Goal: Task Accomplishment & Management: Manage account settings

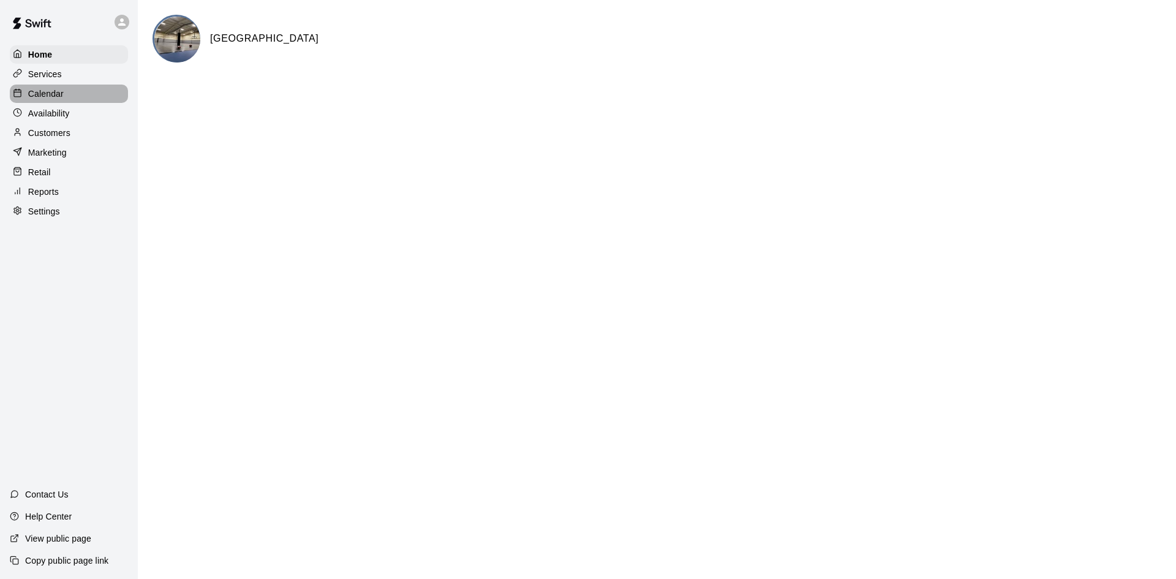
click at [66, 97] on div "Calendar" at bounding box center [69, 94] width 118 height 18
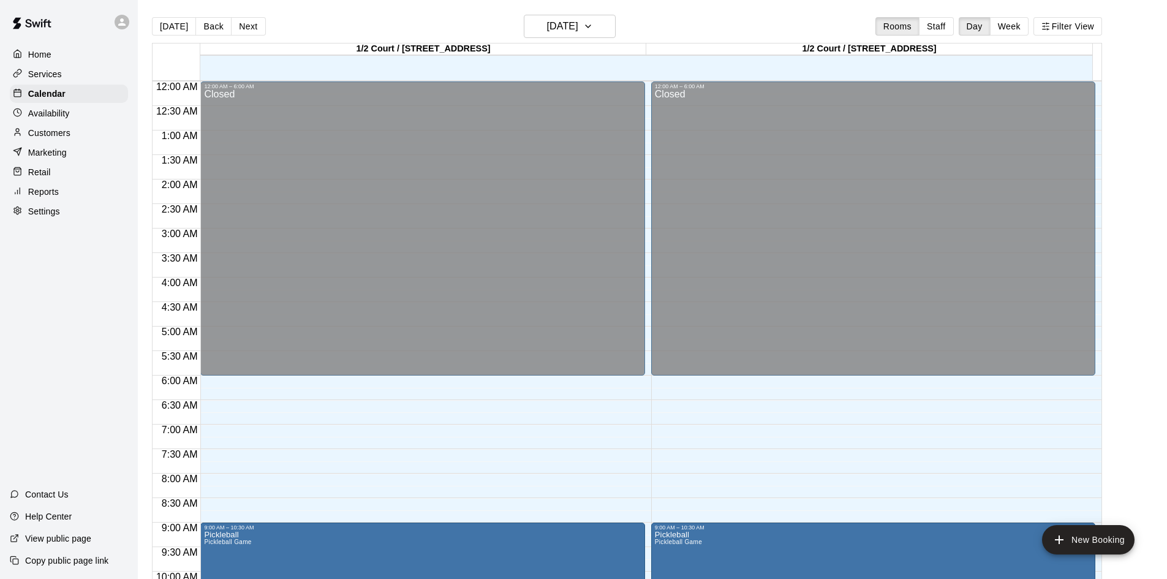
scroll to position [628, 0]
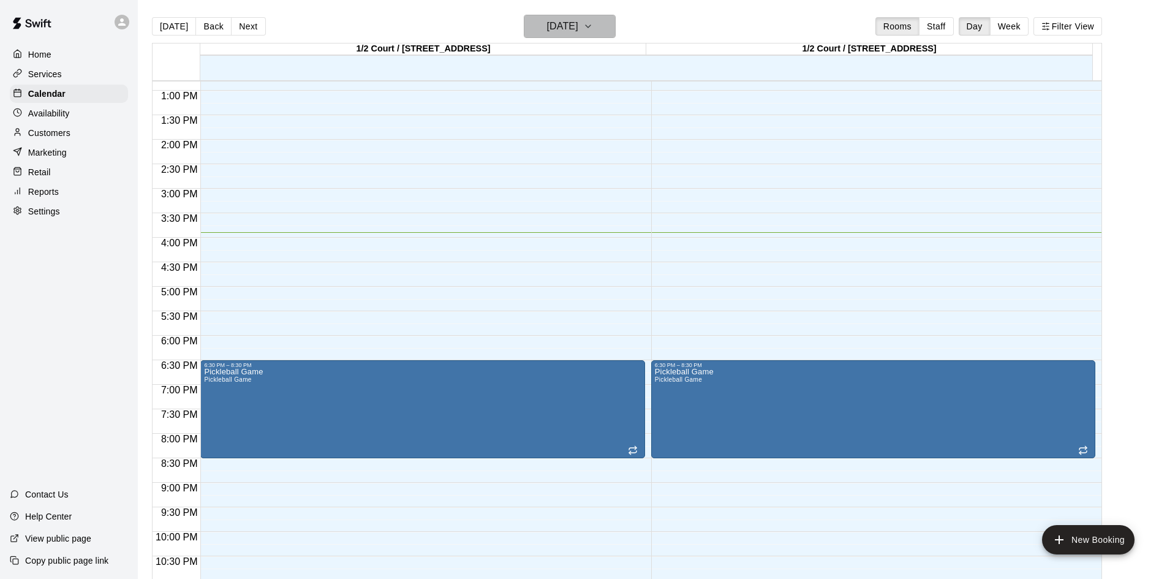
drag, startPoint x: 613, startPoint y: 28, endPoint x: 606, endPoint y: 28, distance: 6.8
click at [606, 28] on button "[DATE]" at bounding box center [570, 26] width 92 height 23
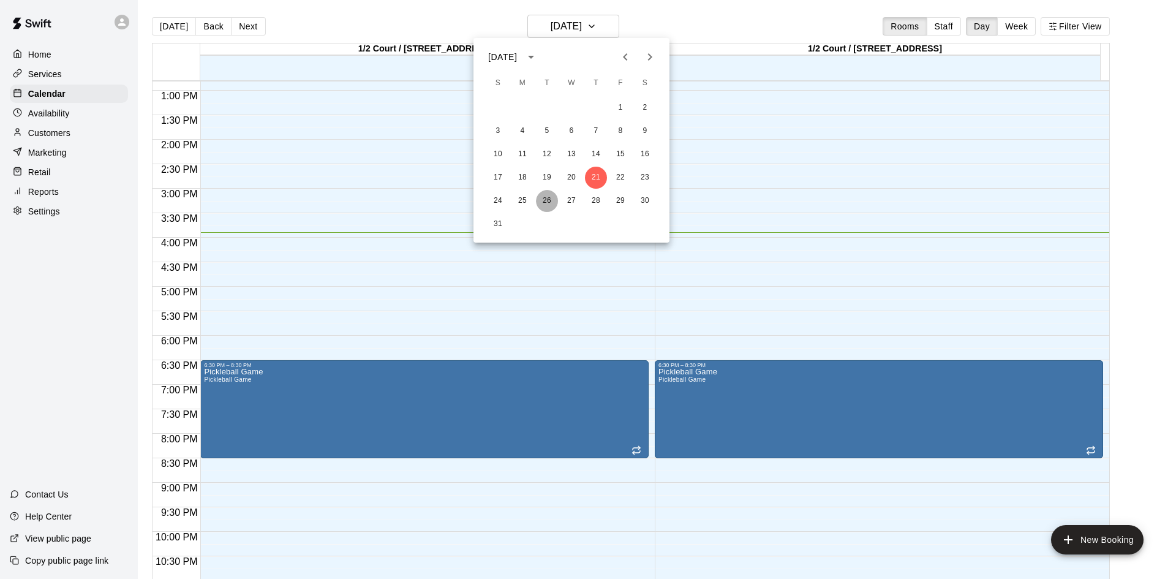
click at [545, 195] on button "26" at bounding box center [547, 201] width 22 height 22
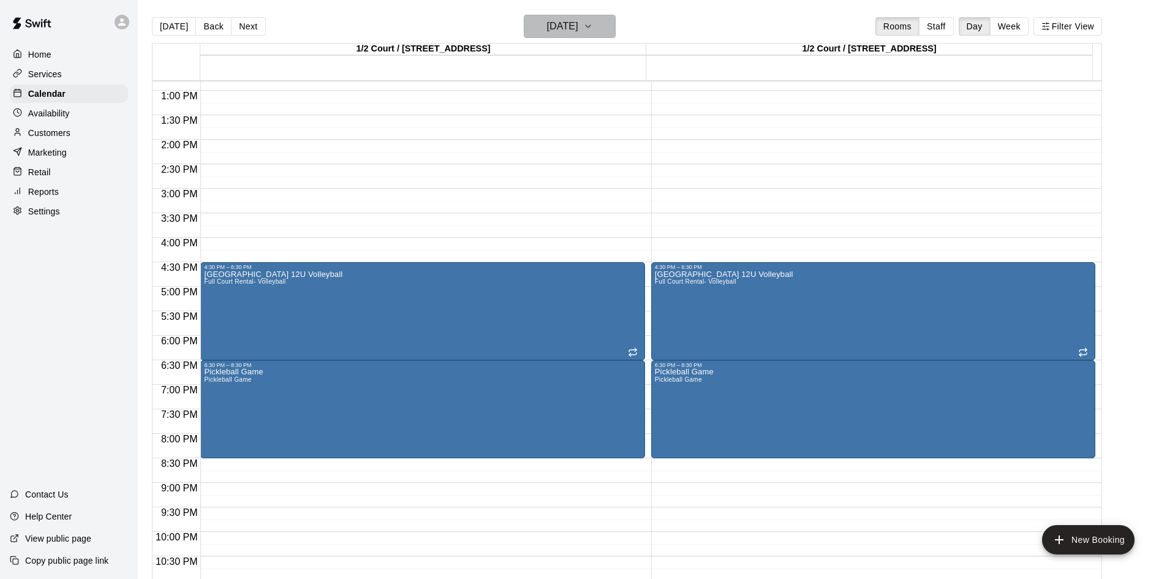
click at [593, 28] on icon "button" at bounding box center [588, 26] width 10 height 15
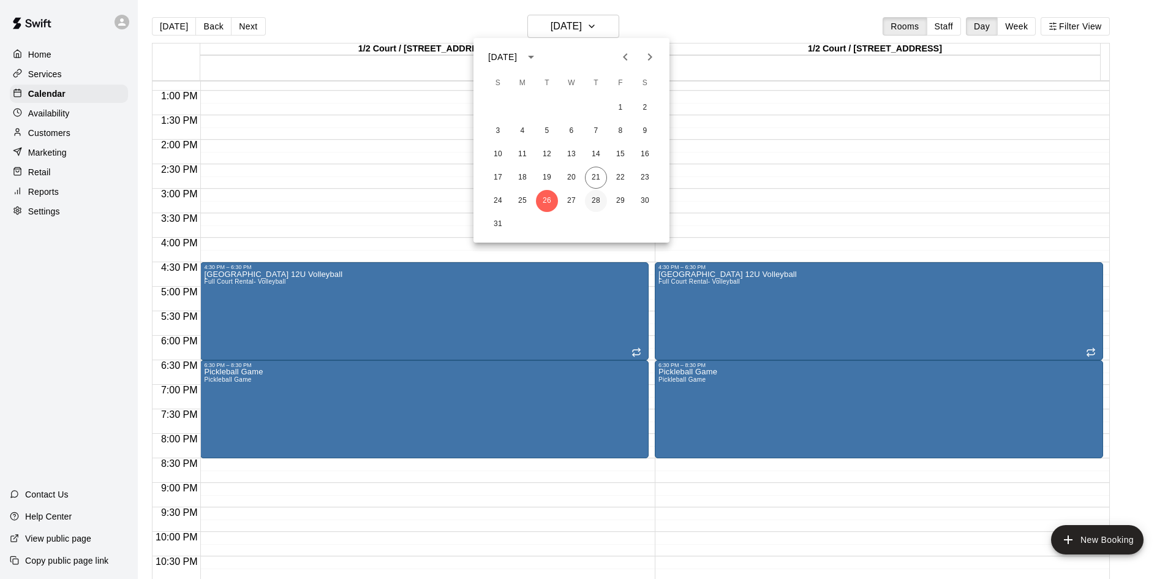
click at [593, 203] on button "28" at bounding box center [596, 201] width 22 height 22
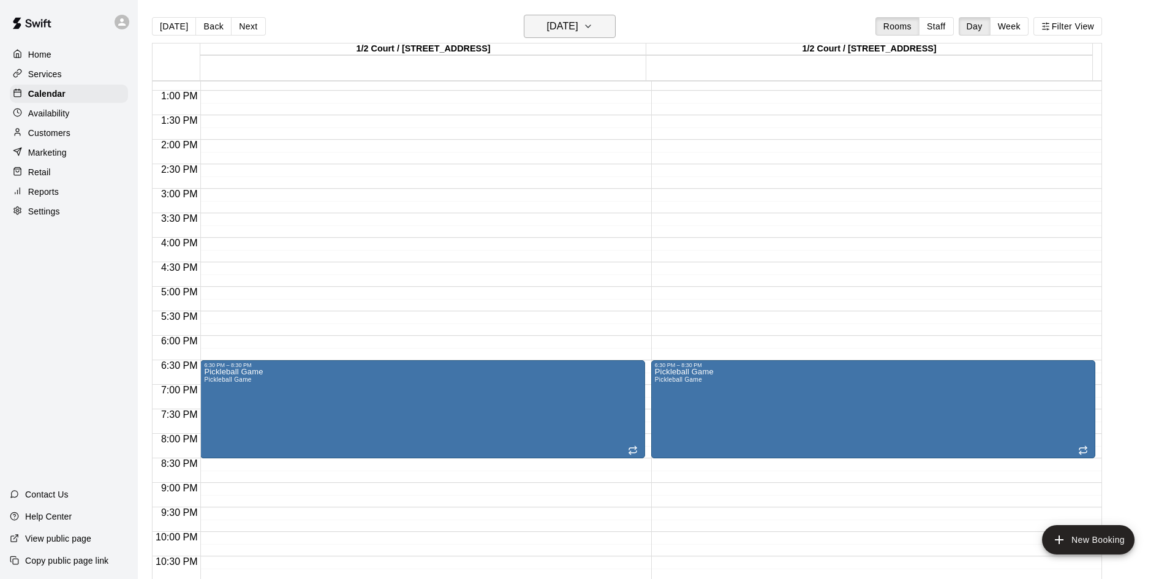
click at [591, 28] on icon "button" at bounding box center [588, 26] width 5 height 2
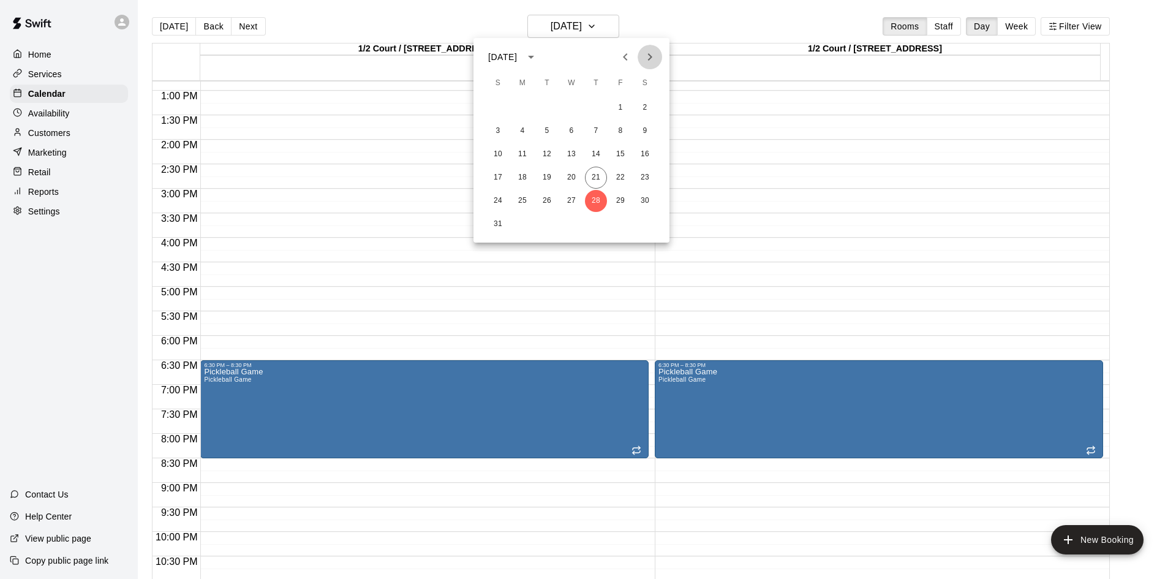
click at [646, 61] on icon "Next month" at bounding box center [650, 57] width 15 height 15
click at [548, 100] on button "2" at bounding box center [547, 108] width 22 height 22
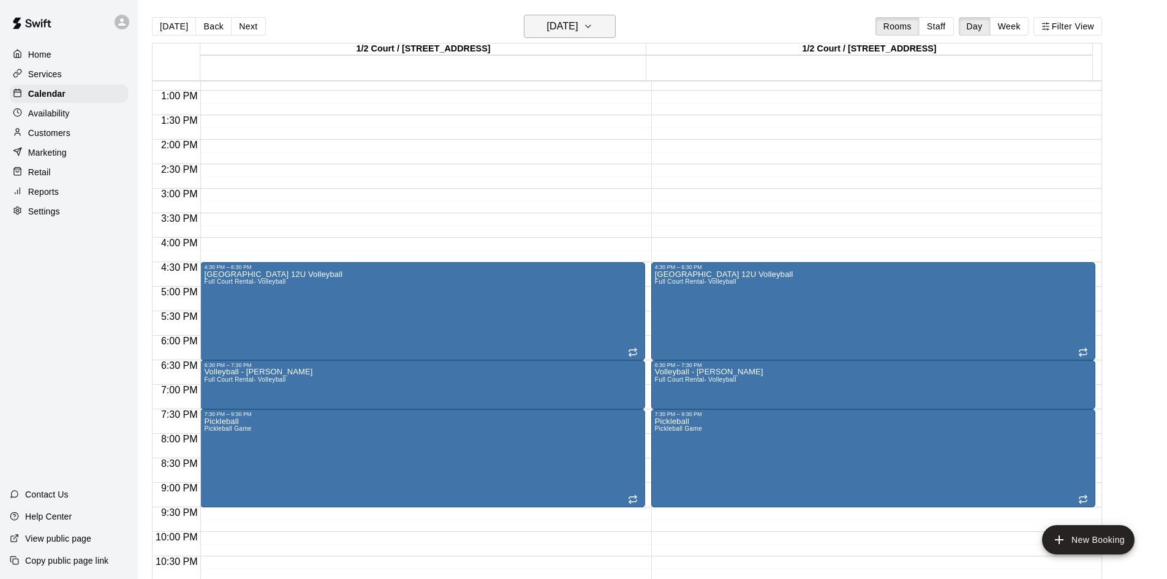
click at [616, 25] on button "[DATE]" at bounding box center [570, 26] width 92 height 23
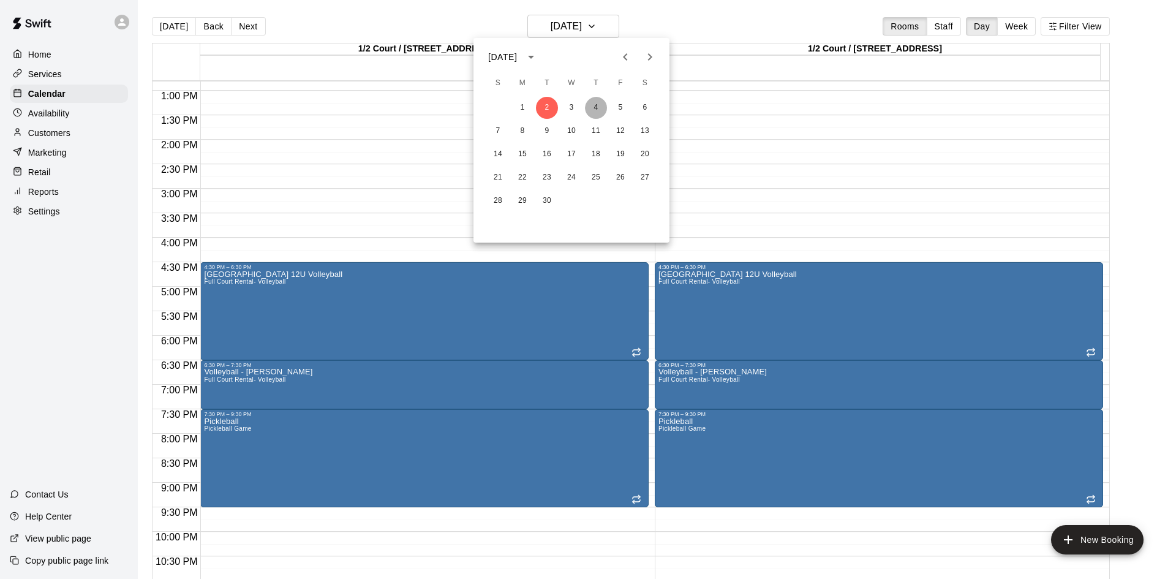
click at [602, 107] on button "4" at bounding box center [596, 108] width 22 height 22
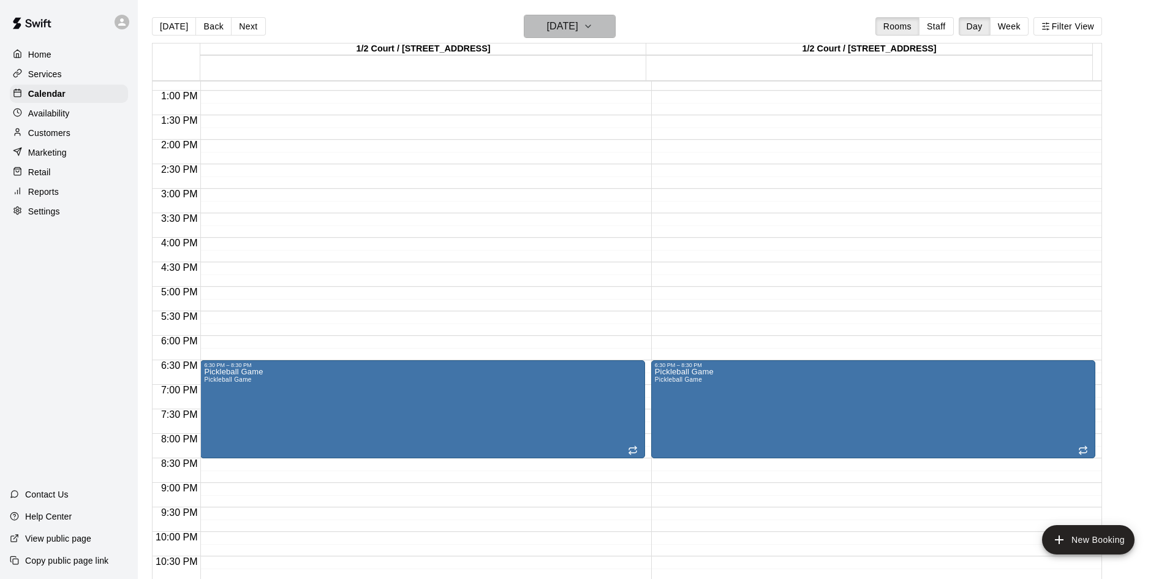
click at [593, 29] on icon "button" at bounding box center [588, 26] width 10 height 15
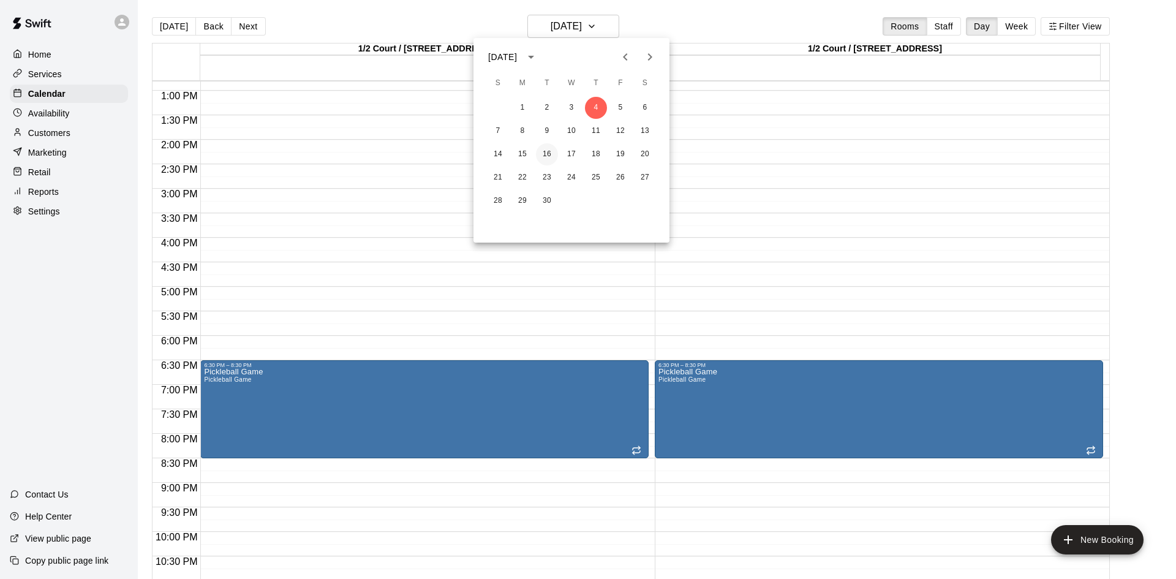
click at [549, 156] on button "16" at bounding box center [547, 154] width 22 height 22
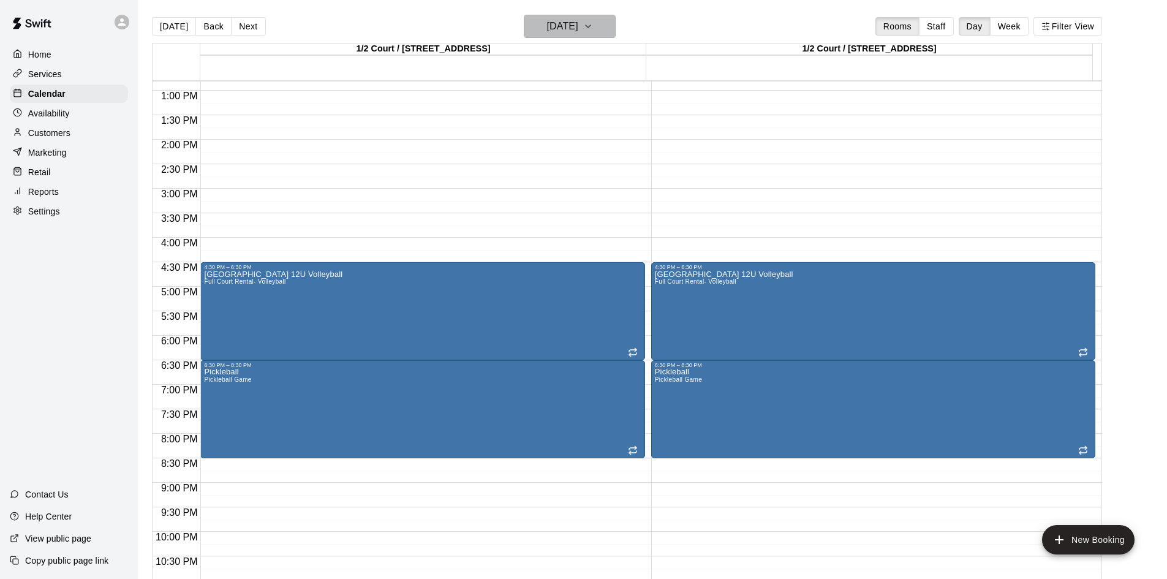
click at [593, 28] on icon "button" at bounding box center [588, 26] width 10 height 15
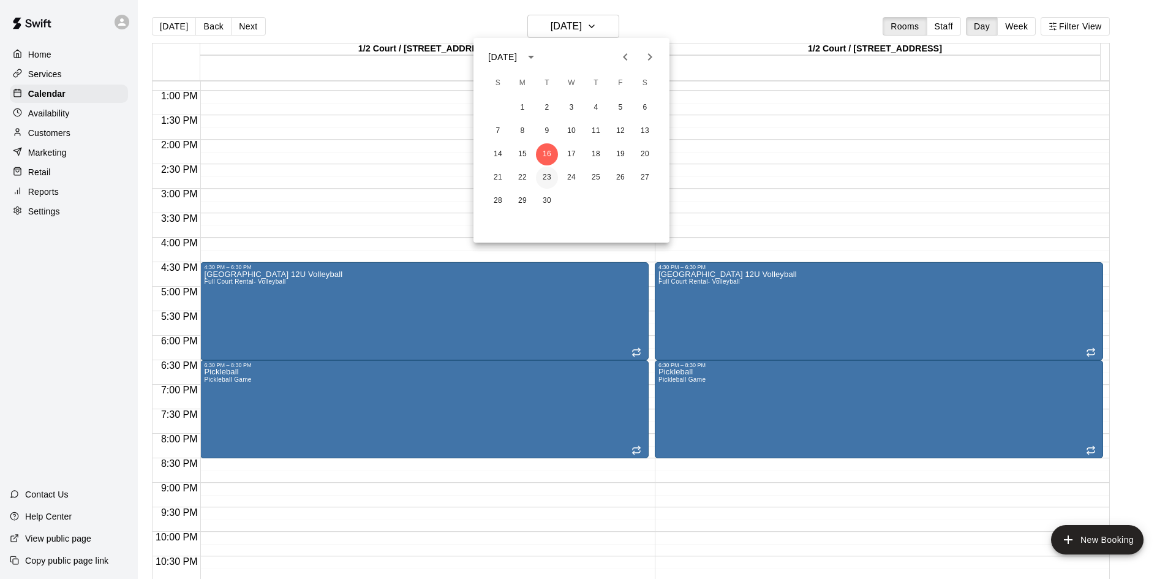
click at [548, 175] on button "23" at bounding box center [547, 178] width 22 height 22
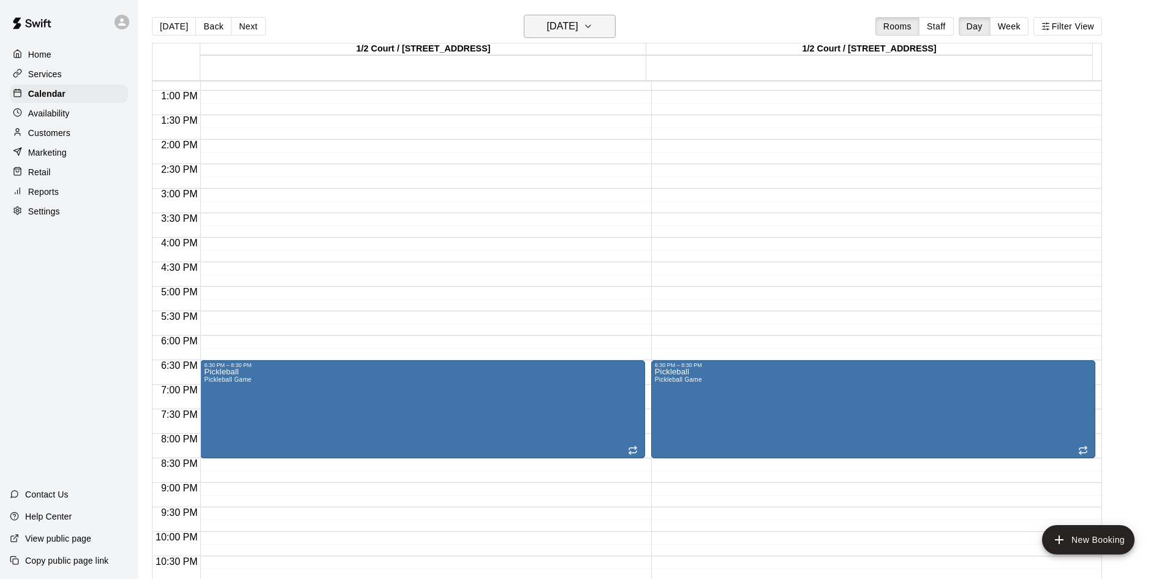
click at [593, 29] on icon "button" at bounding box center [588, 26] width 10 height 15
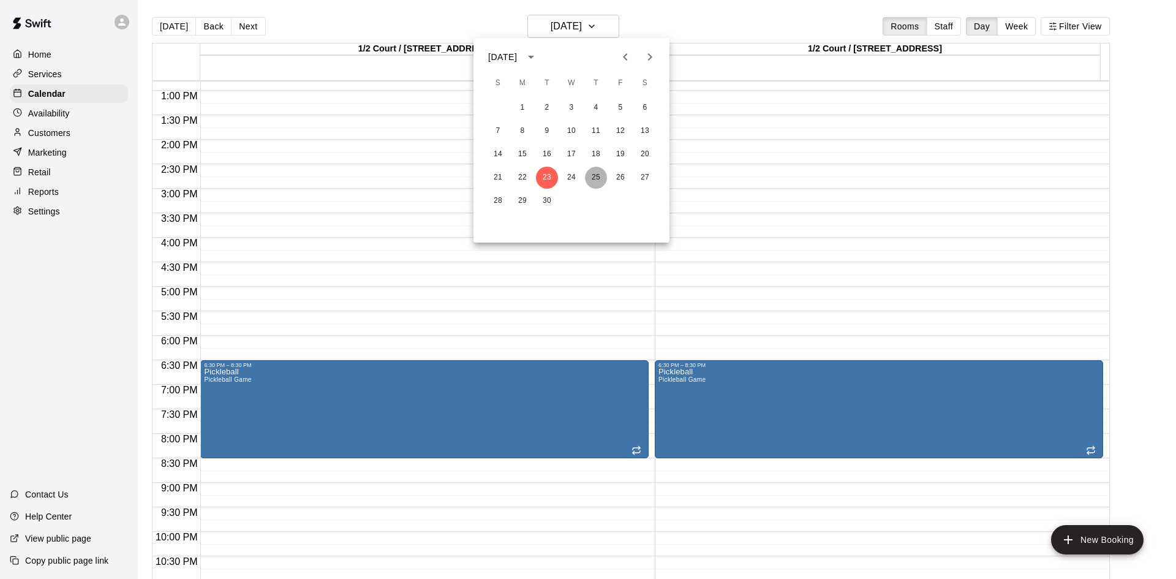
click at [597, 173] on button "25" at bounding box center [596, 178] width 22 height 22
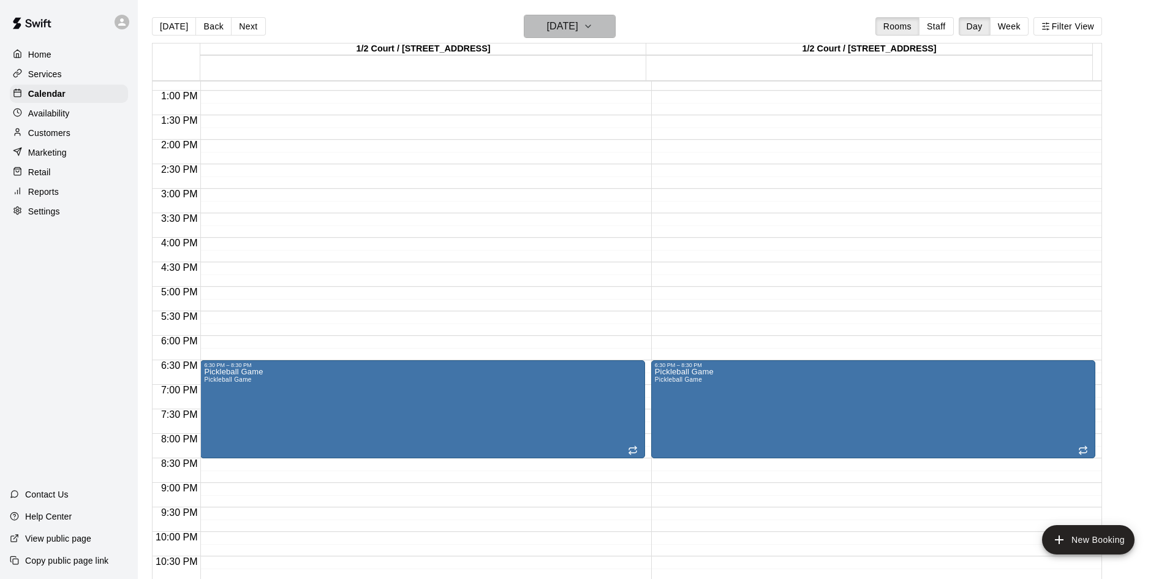
click at [593, 26] on icon "button" at bounding box center [588, 26] width 10 height 15
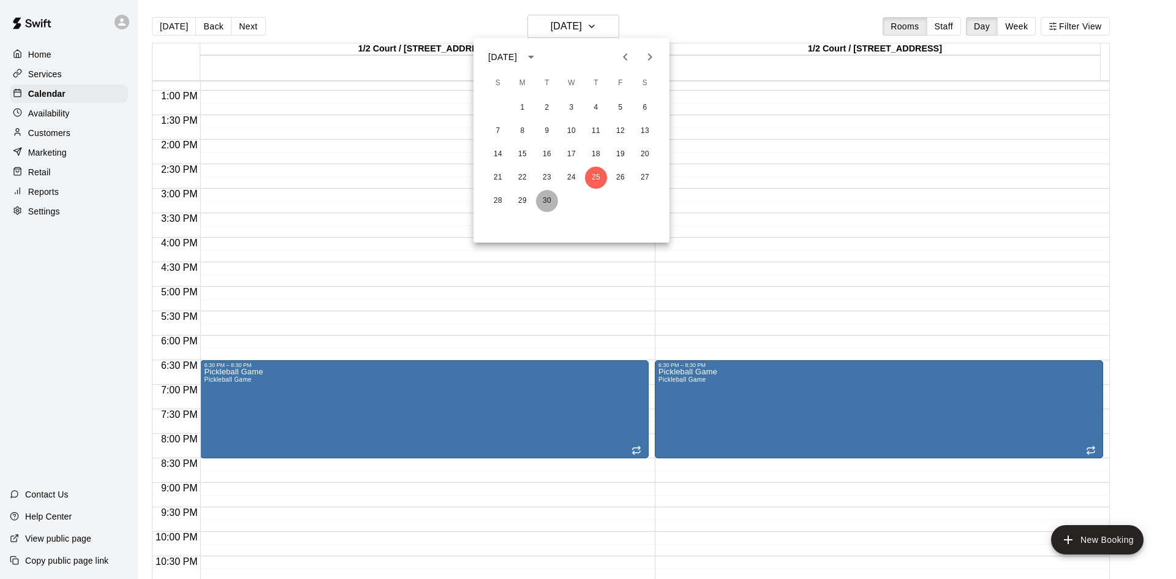
click at [542, 199] on button "30" at bounding box center [547, 201] width 22 height 22
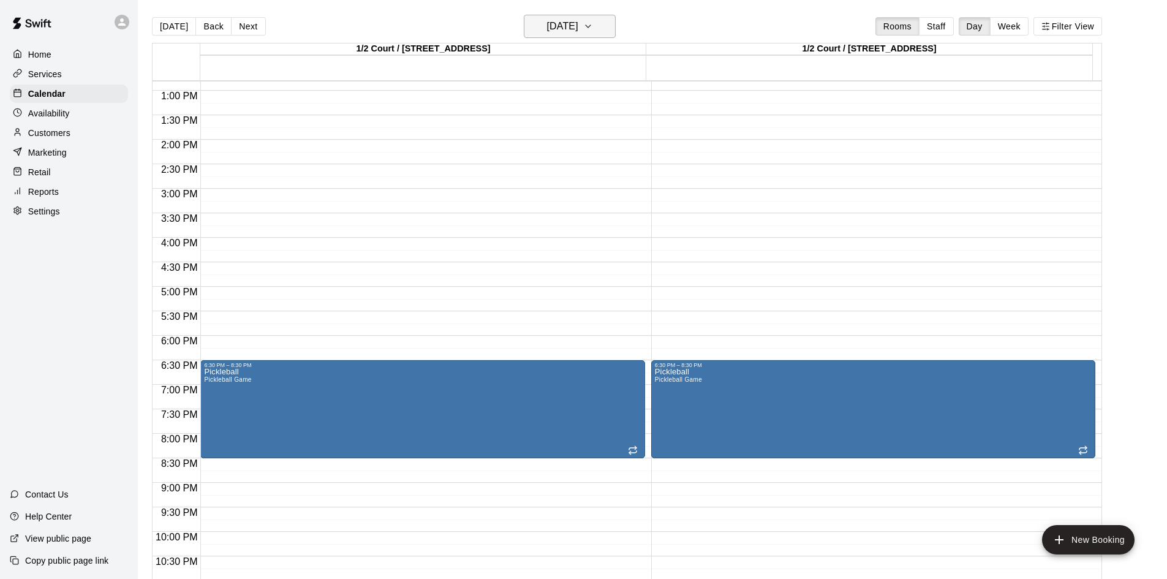
click at [593, 29] on icon "button" at bounding box center [588, 26] width 10 height 15
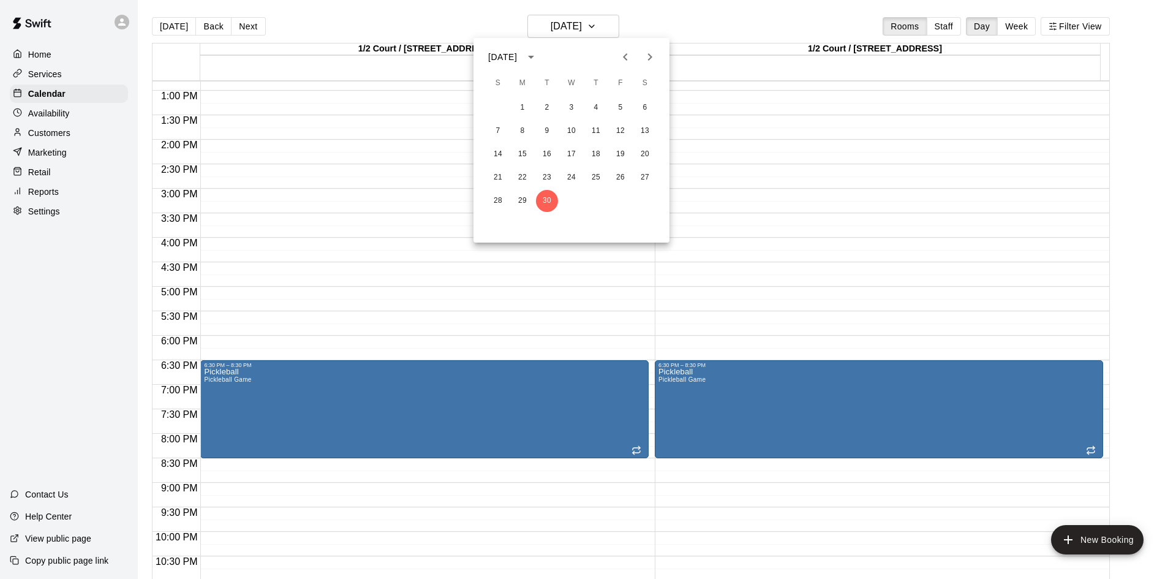
drag, startPoint x: 656, startPoint y: 58, endPoint x: 645, endPoint y: 56, distance: 11.1
click at [653, 57] on icon "Next month" at bounding box center [650, 57] width 15 height 15
click at [553, 134] on button "7" at bounding box center [547, 131] width 22 height 22
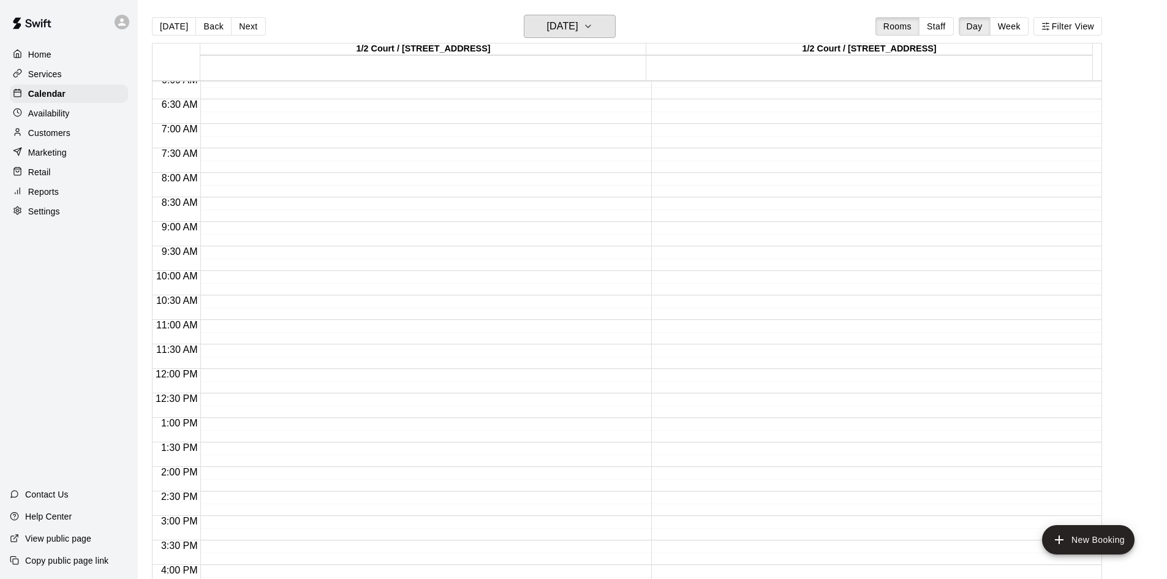
scroll to position [298, 0]
click at [615, 29] on button "[DATE]" at bounding box center [570, 26] width 92 height 23
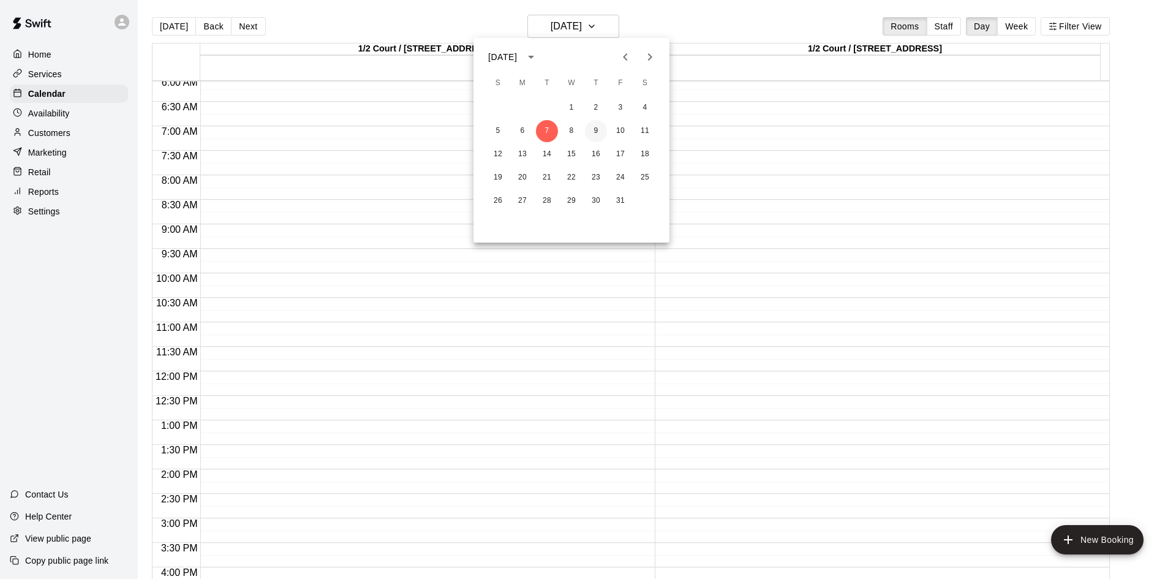
click at [597, 140] on button "9" at bounding box center [596, 131] width 22 height 22
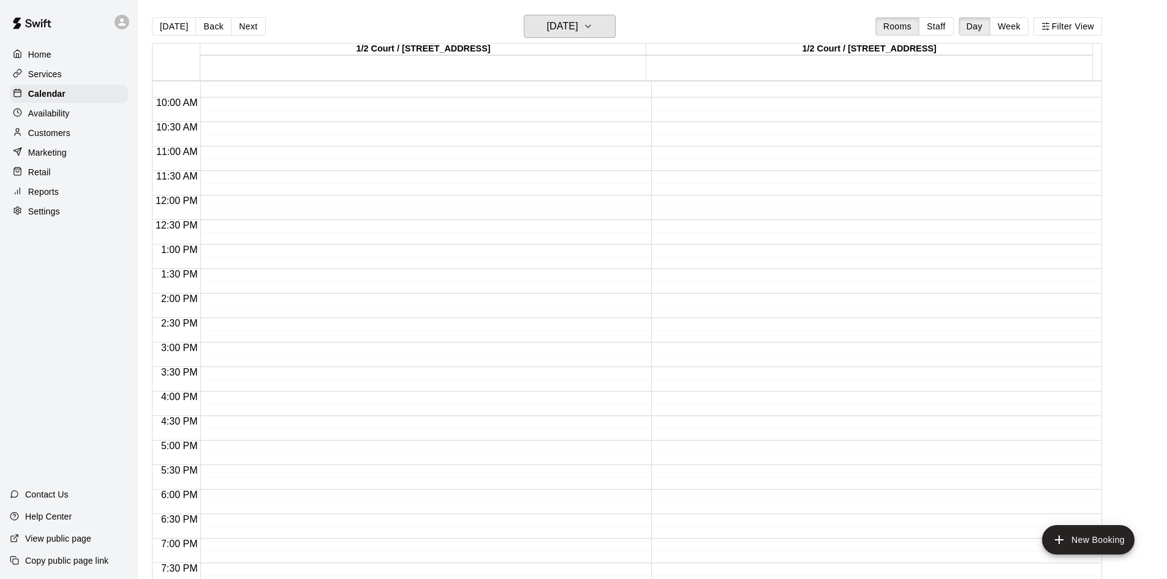
scroll to position [176, 0]
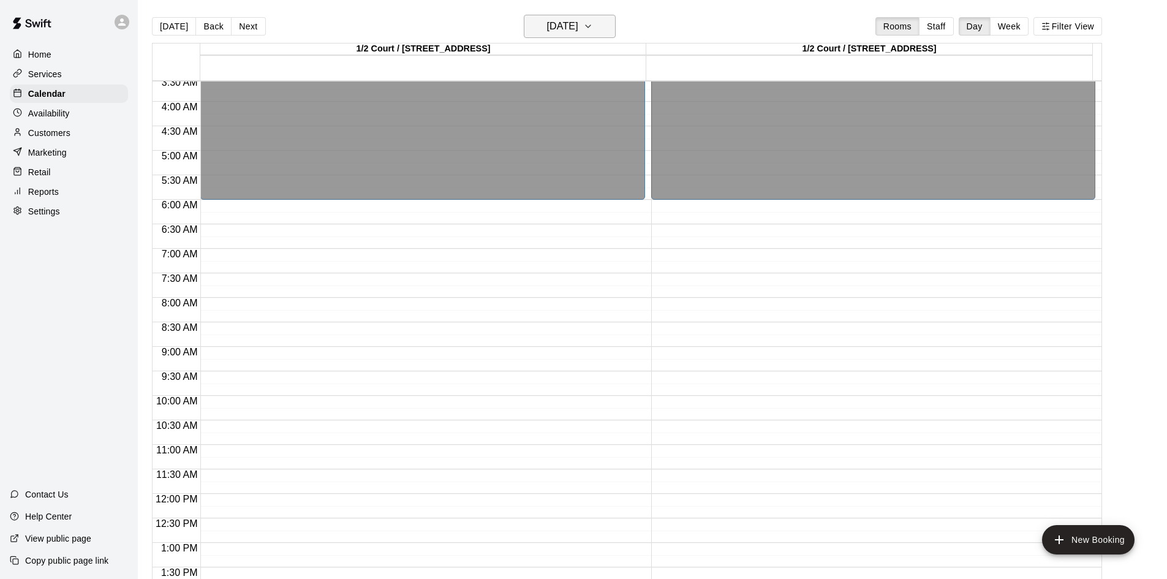
click at [593, 32] on icon "button" at bounding box center [588, 26] width 10 height 15
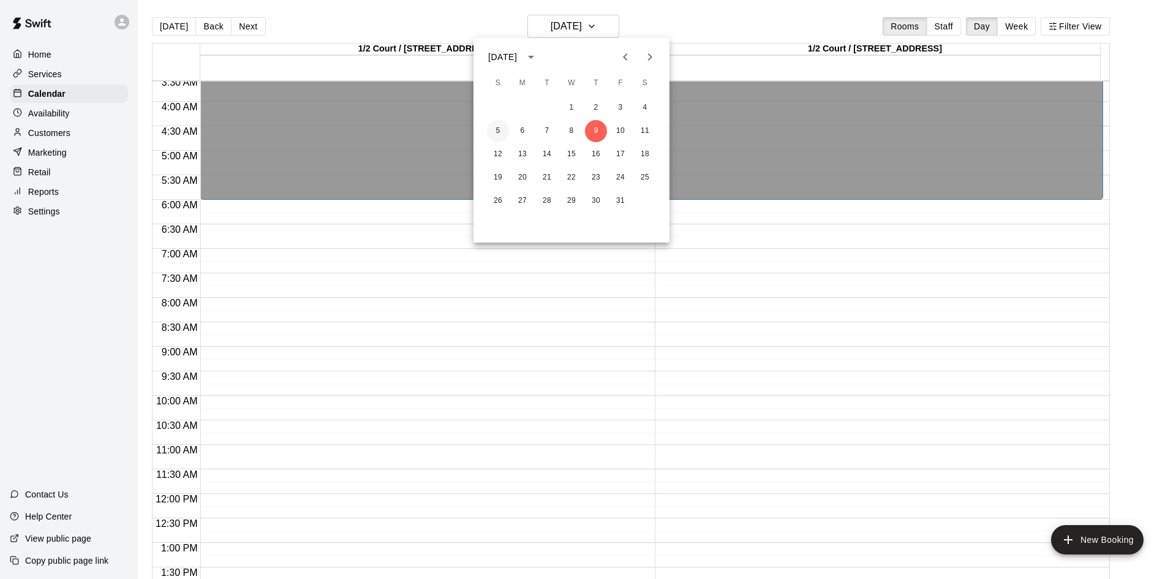
click at [502, 134] on button "5" at bounding box center [498, 131] width 22 height 22
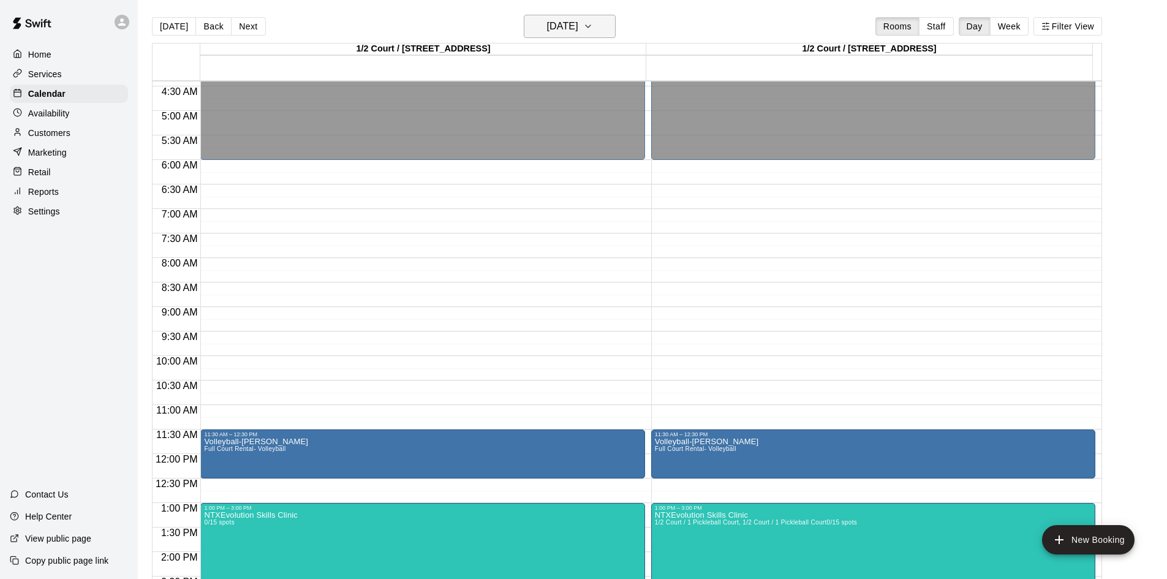
scroll to position [237, 0]
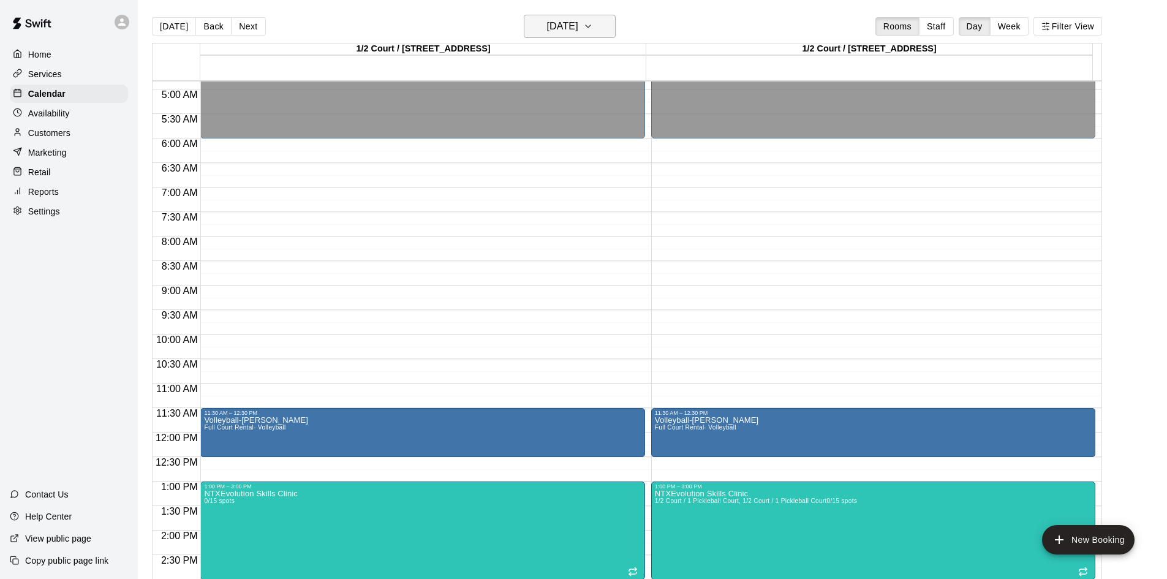
click at [593, 21] on icon "button" at bounding box center [588, 26] width 10 height 15
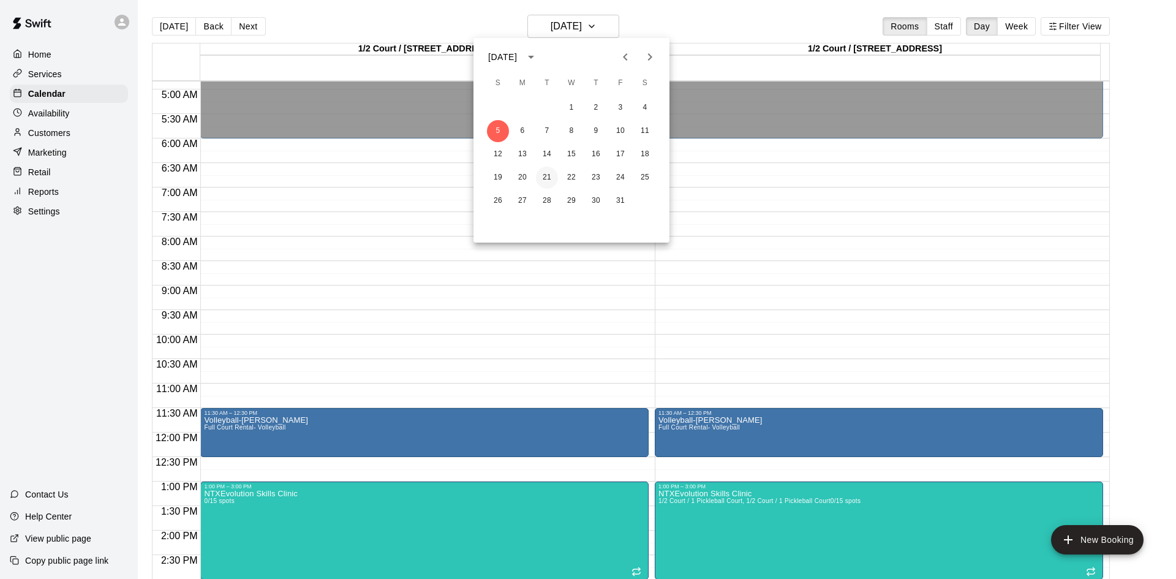
click at [549, 178] on button "21" at bounding box center [547, 178] width 22 height 22
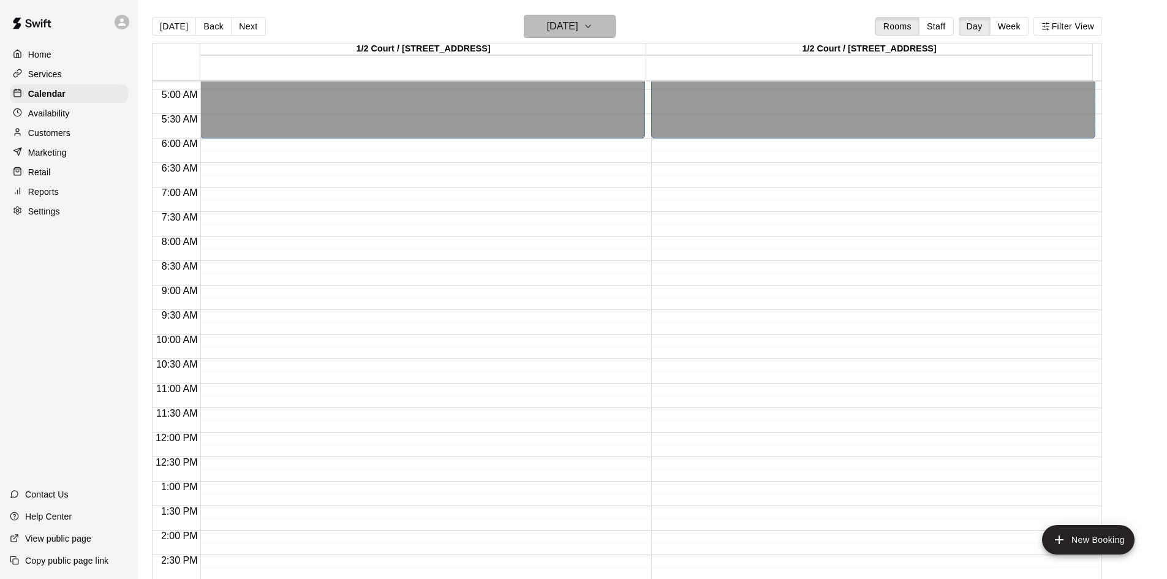
click at [615, 29] on button "[DATE]" at bounding box center [570, 26] width 92 height 23
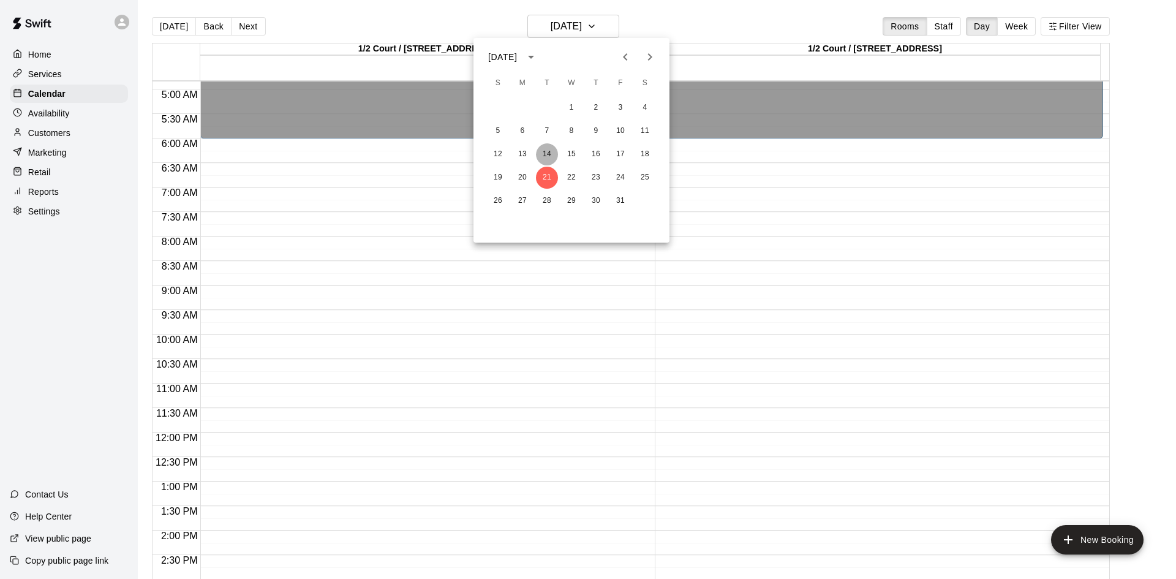
click at [551, 147] on button "14" at bounding box center [547, 154] width 22 height 22
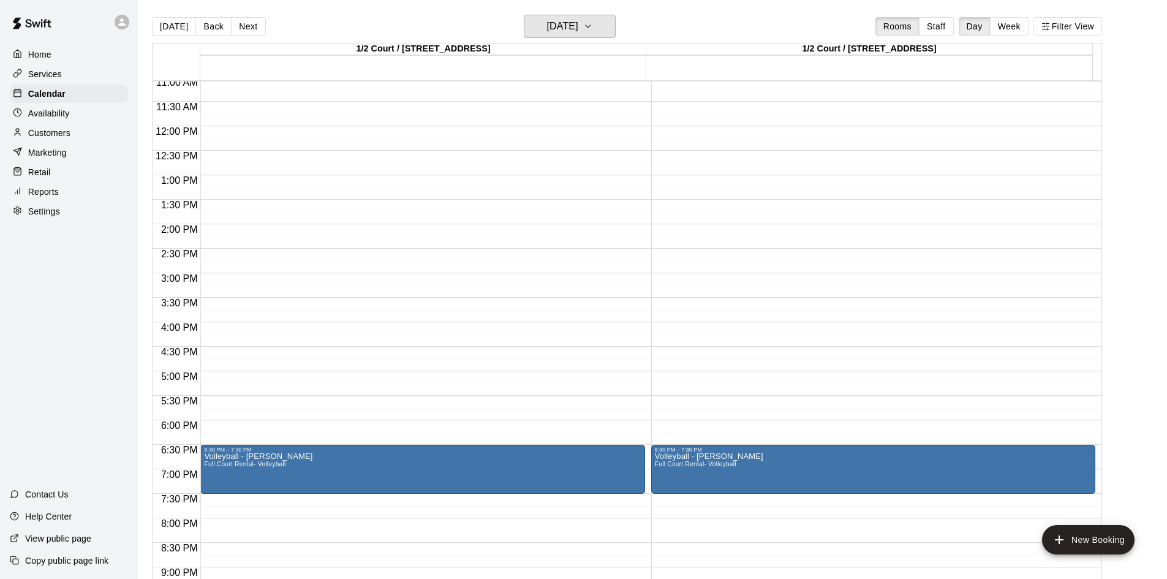
scroll to position [605, 0]
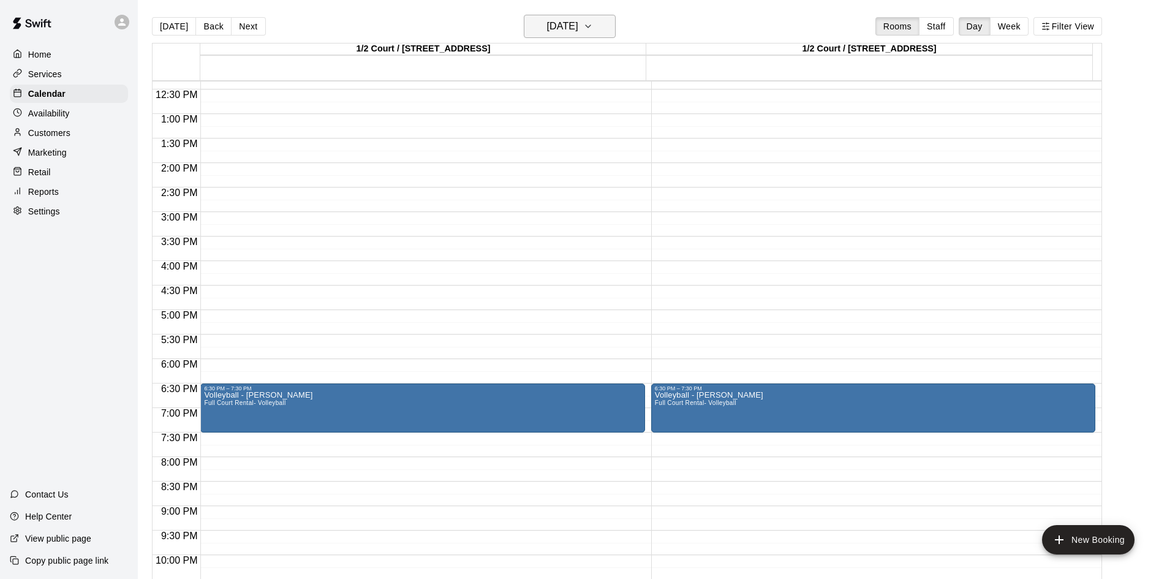
click at [591, 25] on icon "button" at bounding box center [588, 26] width 5 height 2
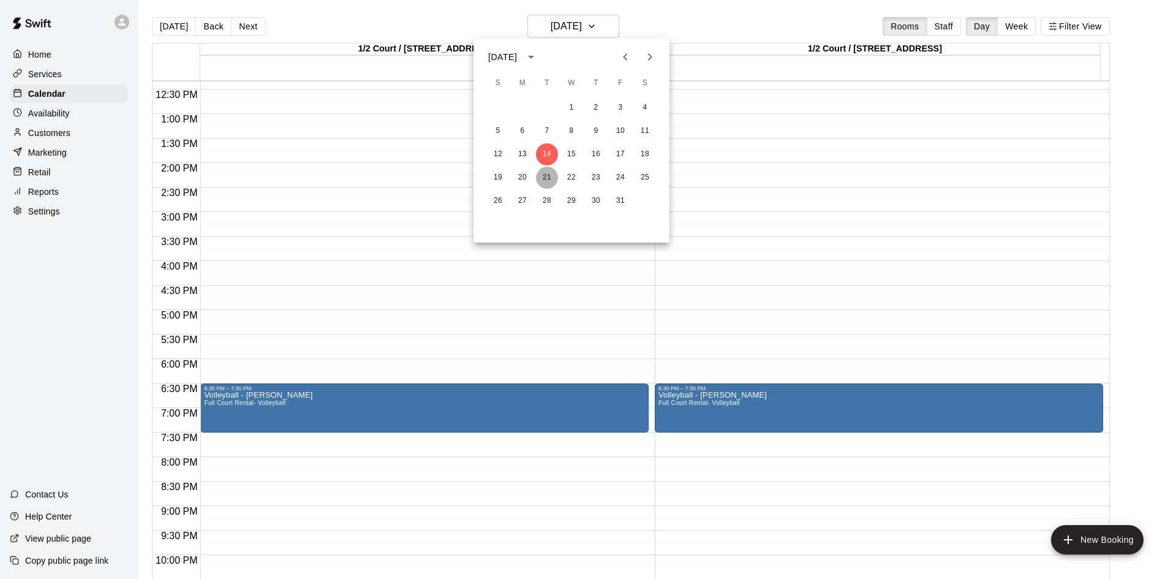
click at [545, 177] on button "21" at bounding box center [547, 178] width 22 height 22
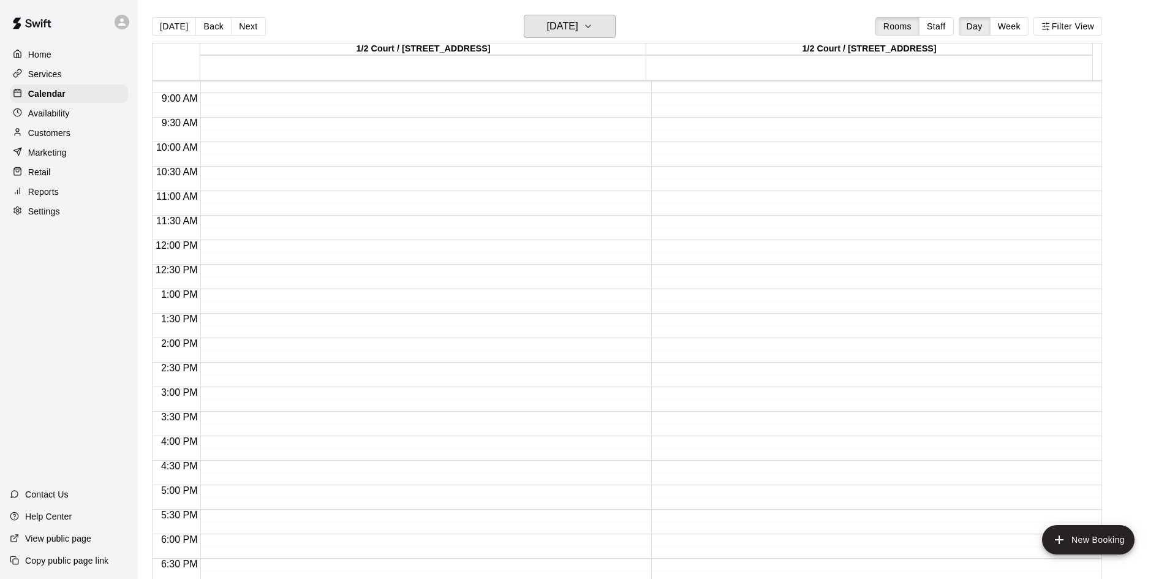
scroll to position [421, 0]
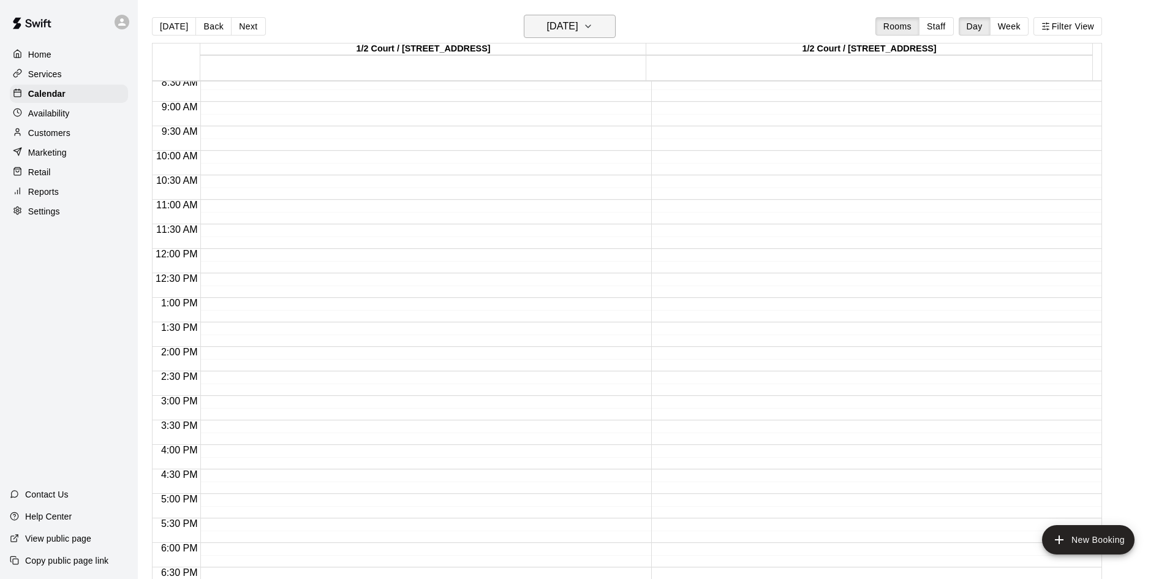
click at [593, 28] on icon "button" at bounding box center [588, 26] width 10 height 15
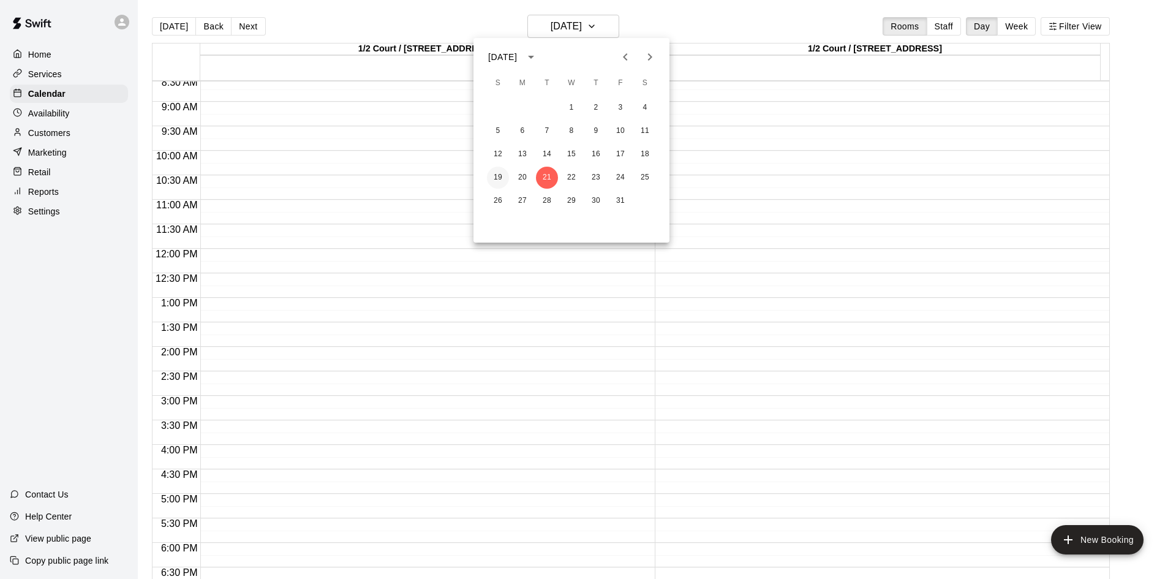
click at [495, 181] on button "19" at bounding box center [498, 178] width 22 height 22
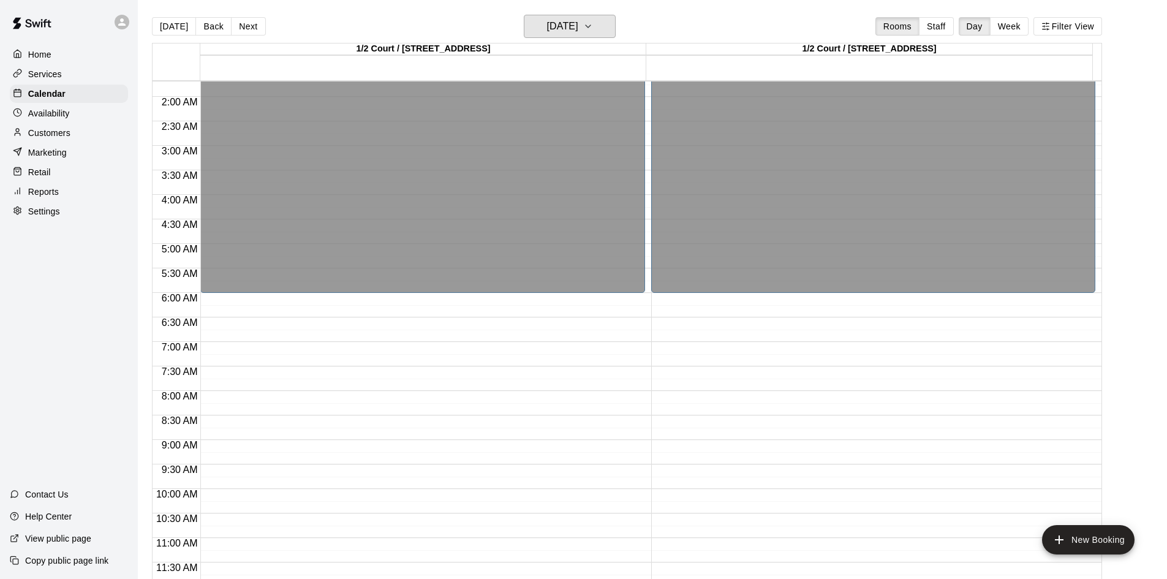
scroll to position [53, 0]
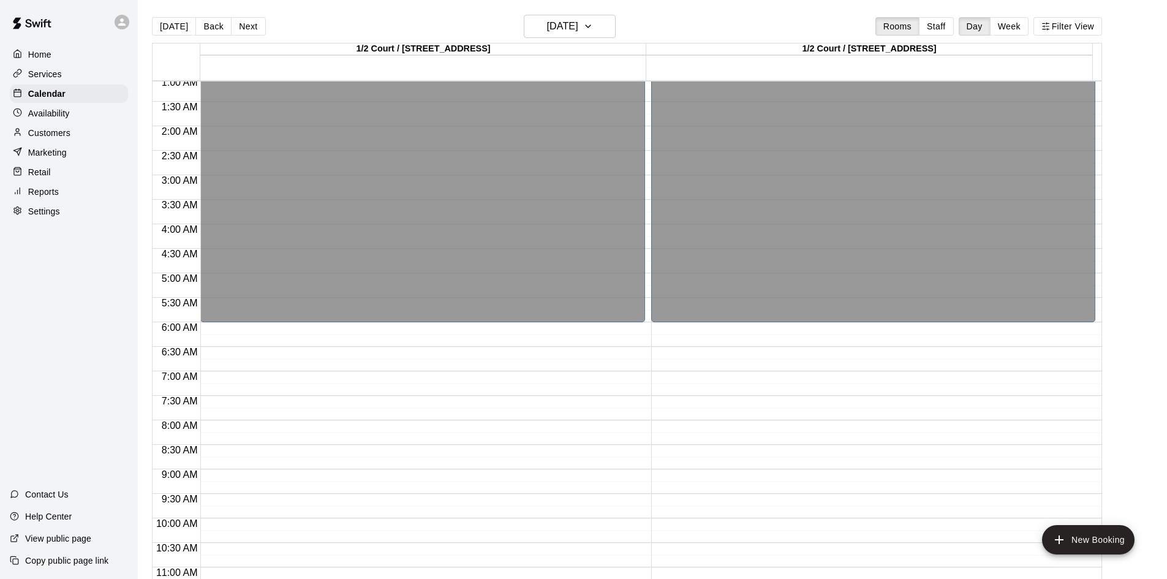
drag, startPoint x: 158, startPoint y: 34, endPoint x: 164, endPoint y: 32, distance: 6.4
click at [158, 34] on button "[DATE]" at bounding box center [174, 26] width 44 height 18
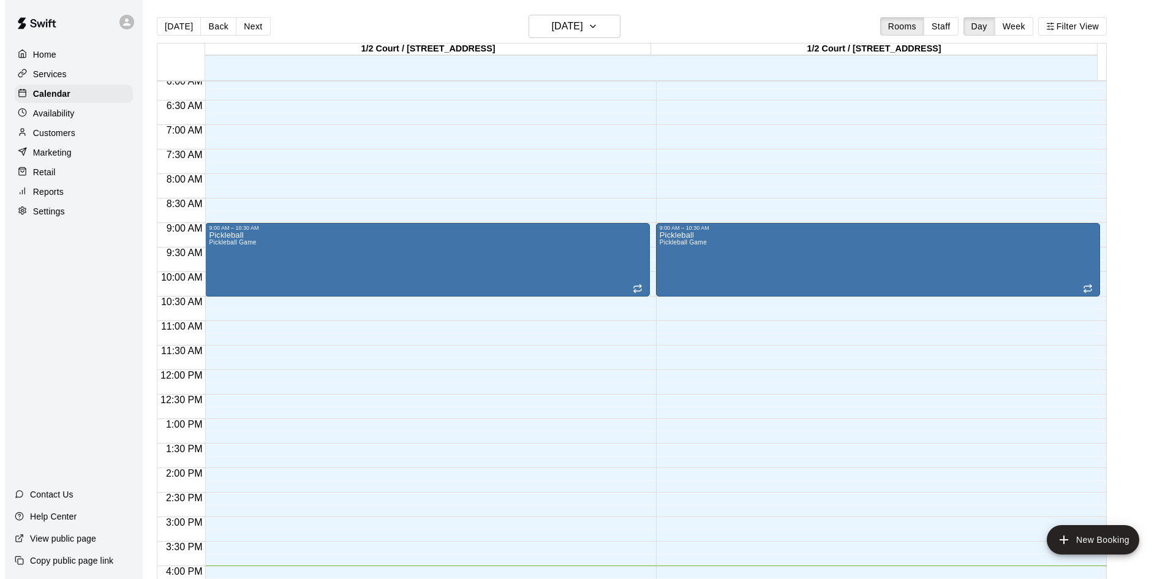
scroll to position [245, 0]
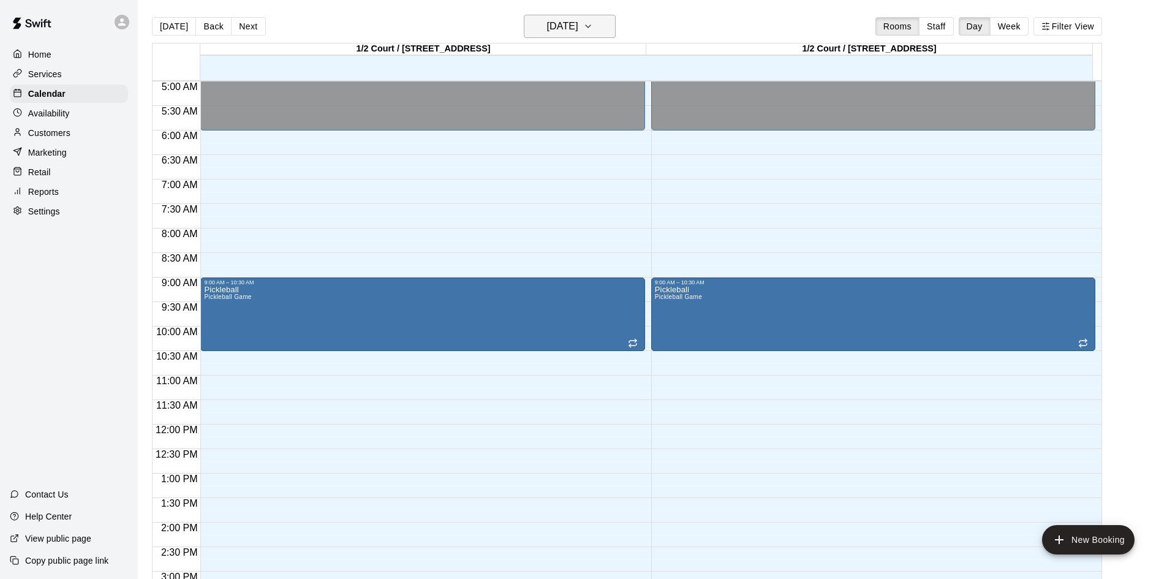
click at [593, 21] on icon "button" at bounding box center [588, 26] width 10 height 15
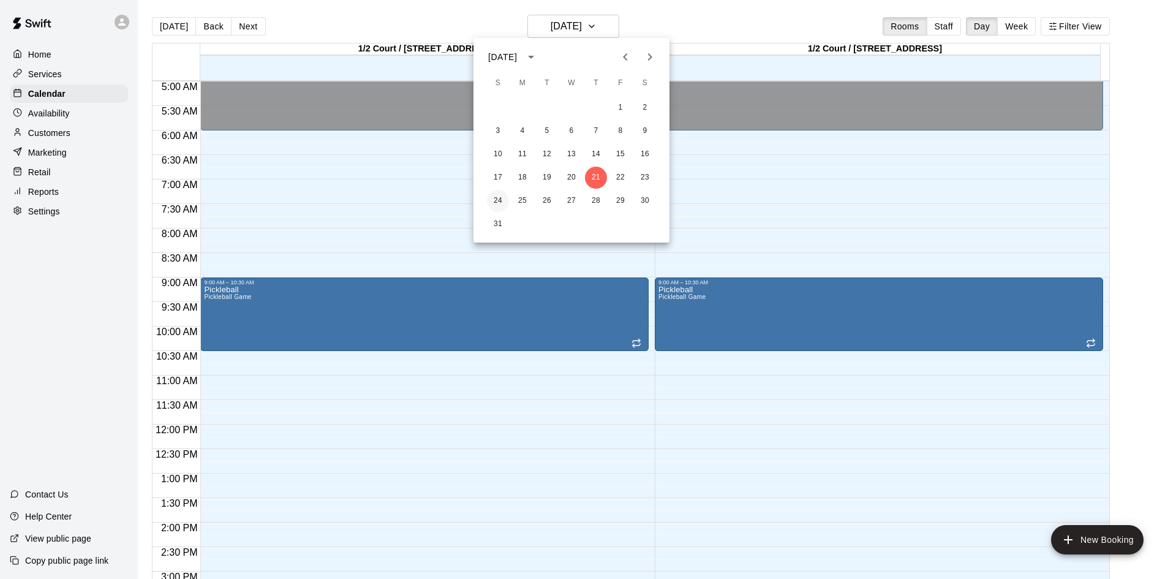
click at [497, 199] on button "24" at bounding box center [498, 201] width 22 height 22
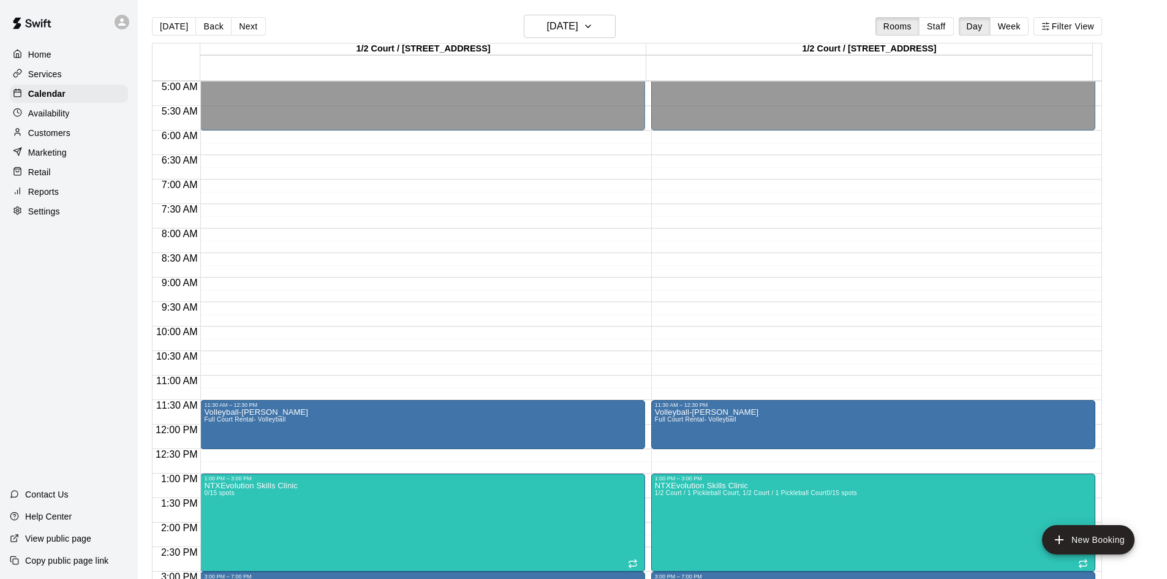
click at [72, 59] on div "Home" at bounding box center [69, 54] width 118 height 18
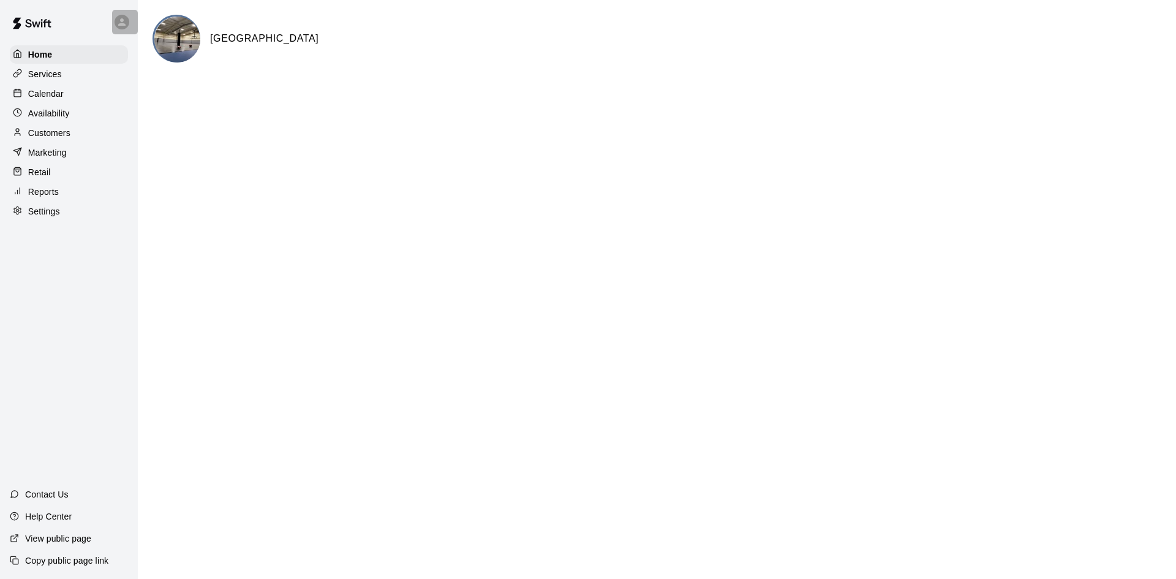
click at [126, 23] on icon at bounding box center [121, 22] width 11 height 11
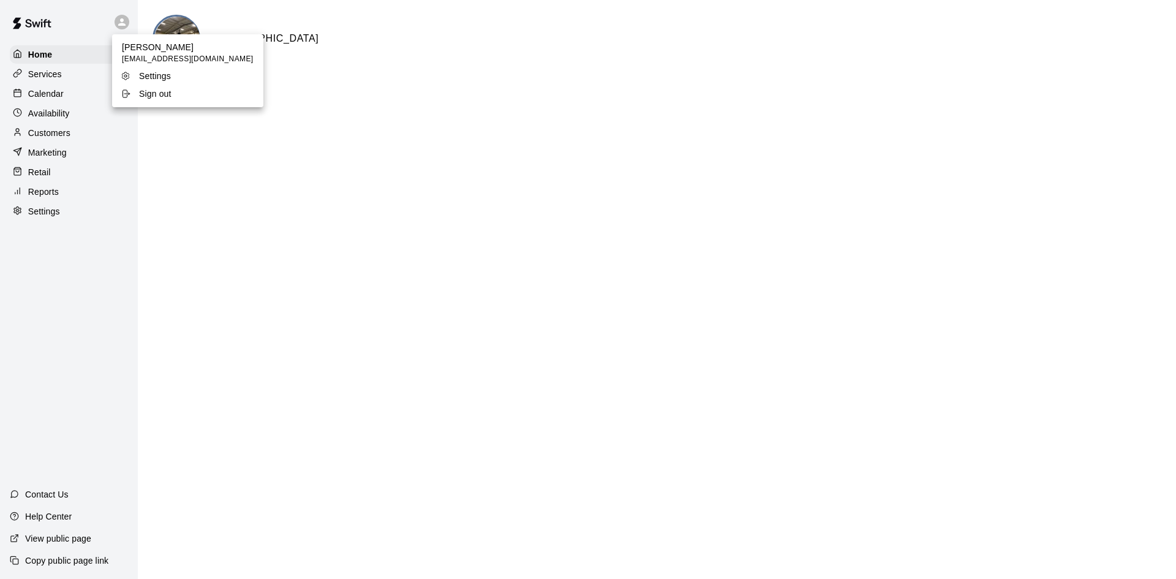
click at [154, 95] on p "Sign out" at bounding box center [155, 94] width 32 height 12
